Goal: Information Seeking & Learning: Learn about a topic

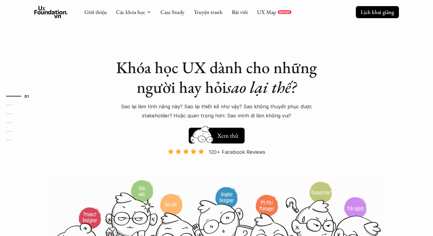
click at [370, 13] on p "Lịch khai giảng" at bounding box center [377, 12] width 33 height 7
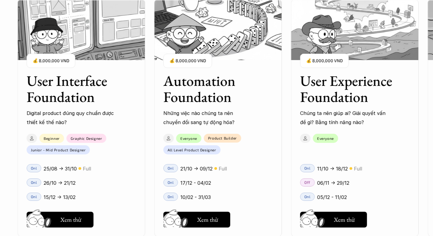
scroll to position [566, 0]
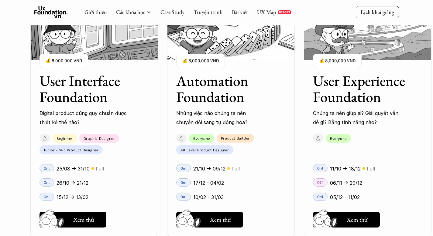
scroll to position [810, 0]
click at [91, 222] on h5 "Xem thử" at bounding box center [83, 221] width 21 height 9
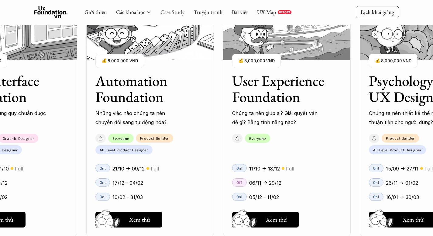
click at [171, 14] on link "Case Study" at bounding box center [172, 12] width 24 height 7
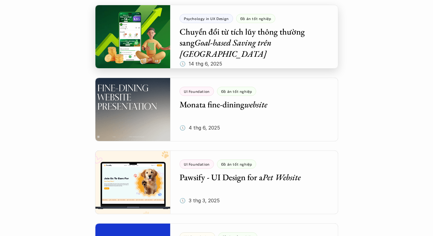
scroll to position [601, 0]
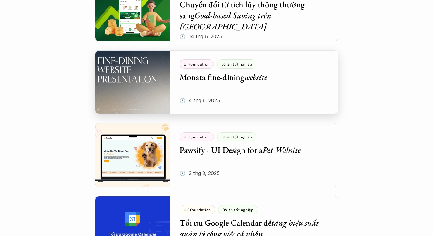
click at [237, 81] on div at bounding box center [216, 82] width 243 height 64
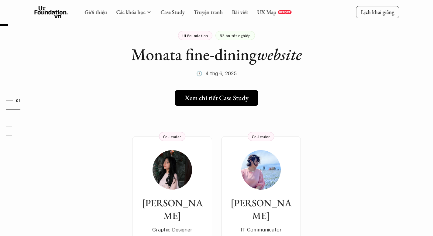
scroll to position [12, 0]
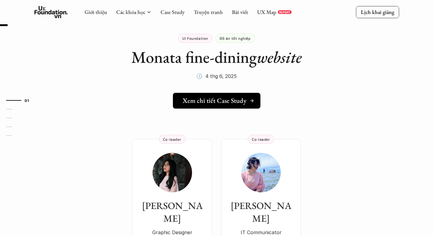
click at [225, 106] on link "Xem chi tiết Case Study" at bounding box center [217, 101] width 88 height 16
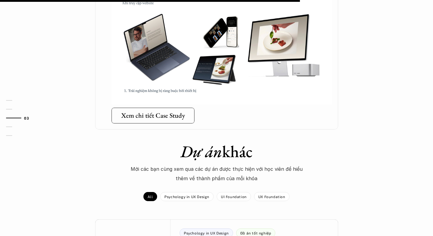
scroll to position [468, 0]
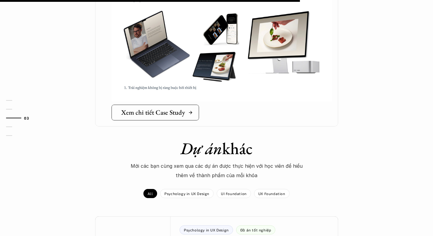
click at [182, 109] on h5 "Xem chi tiết Case Study" at bounding box center [153, 113] width 64 height 8
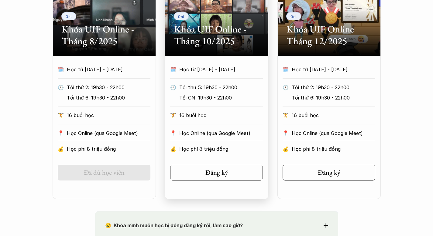
scroll to position [452, 0]
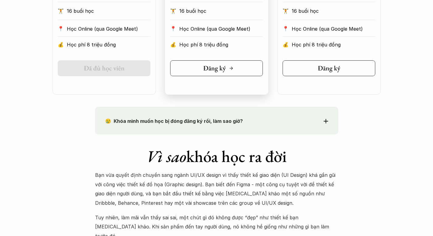
click at [236, 74] on link "Đăng ký" at bounding box center [216, 68] width 93 height 16
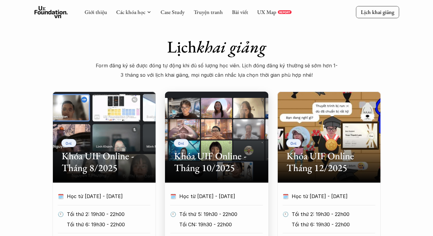
scroll to position [219, 0]
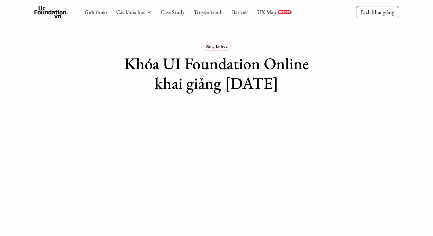
scroll to position [3, 0]
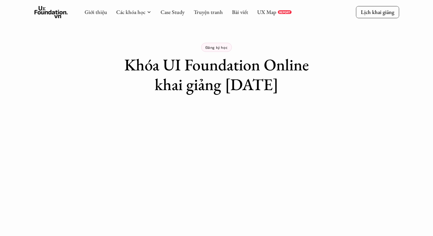
click at [215, 48] on p "Đăng ký học" at bounding box center [216, 47] width 22 height 4
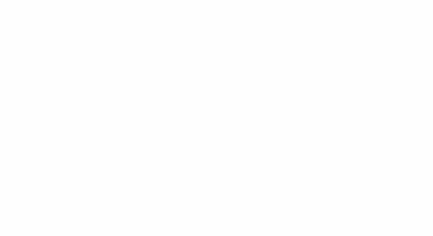
scroll to position [193, 0]
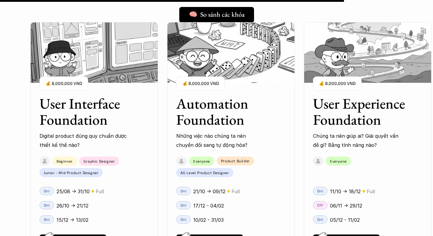
scroll to position [5269, 0]
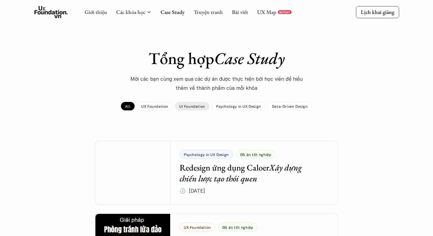
click at [184, 105] on p "UI Foundation" at bounding box center [192, 106] width 26 height 4
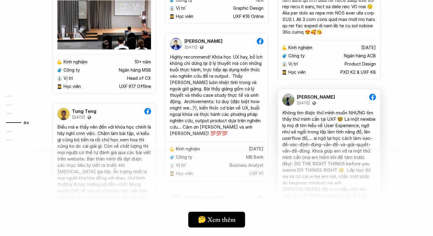
scroll to position [1602, 0]
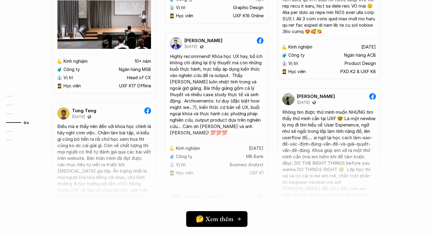
click at [223, 217] on h5 "🤔 Xem thêm" at bounding box center [215, 219] width 38 height 8
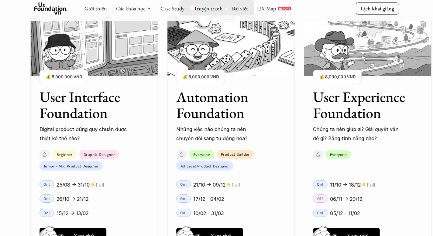
scroll to position [534, 0]
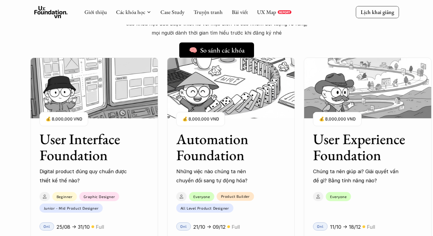
scroll to position [481, 0]
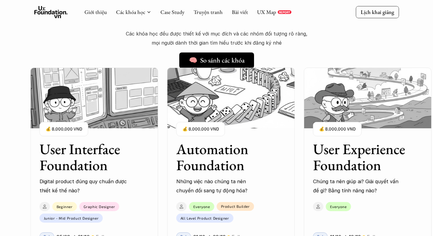
click at [360, 167] on h3 "User Experience Foundation" at bounding box center [360, 157] width 94 height 32
click at [350, 158] on h3 "User Experience Foundation" at bounding box center [360, 157] width 94 height 32
click at [351, 152] on h3 "User Experience Foundation" at bounding box center [360, 157] width 94 height 32
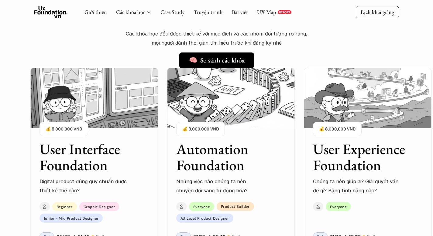
click at [351, 152] on h3 "User Experience Foundation" at bounding box center [360, 157] width 94 height 32
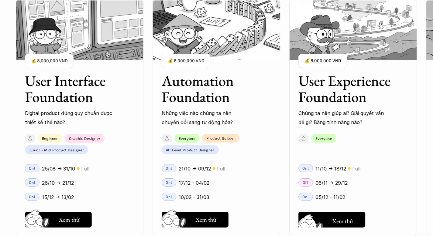
click at [344, 217] on h5 "Xem thử" at bounding box center [342, 221] width 21 height 9
click at [59, 220] on div "01 02 03 04 05 06" at bounding box center [30, 118] width 61 height 236
click at [69, 216] on h5 "Hay thôi" at bounding box center [69, 220] width 21 height 9
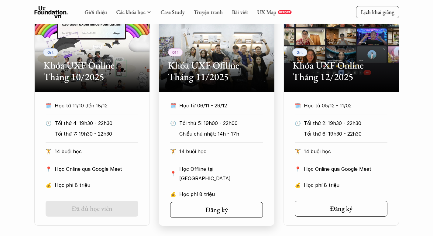
scroll to position [301, 0]
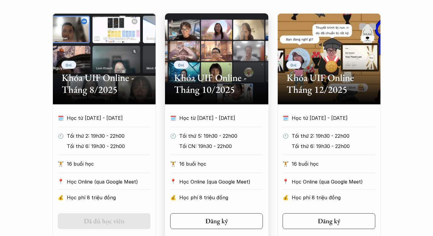
scroll to position [304, 0]
